Goal: Task Accomplishment & Management: Manage account settings

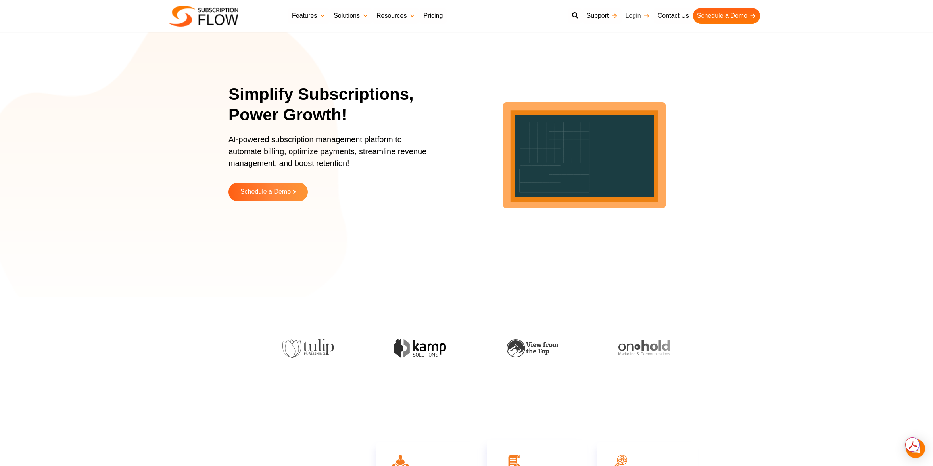
click at [636, 16] on link "Login" at bounding box center [637, 16] width 32 height 16
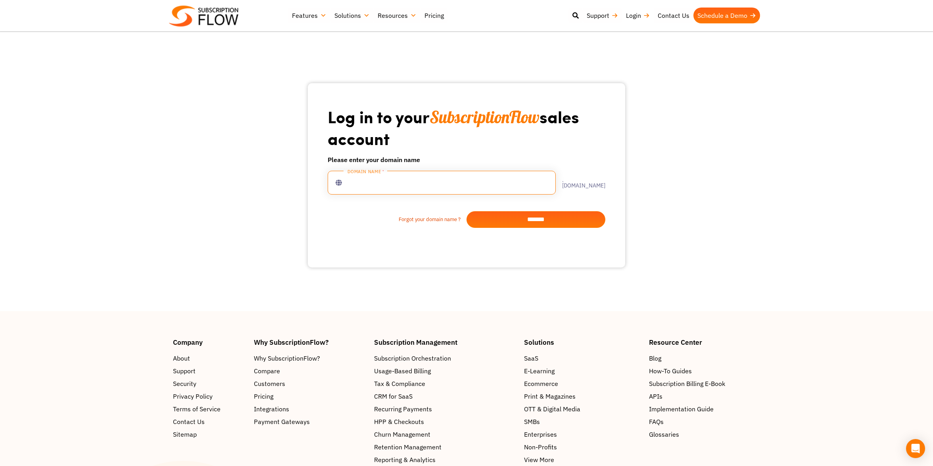
click at [368, 181] on input "text" at bounding box center [442, 183] width 228 height 24
type input "**********"
click at [512, 219] on input "*******" at bounding box center [535, 219] width 139 height 17
